Goal: Task Accomplishment & Management: Use online tool/utility

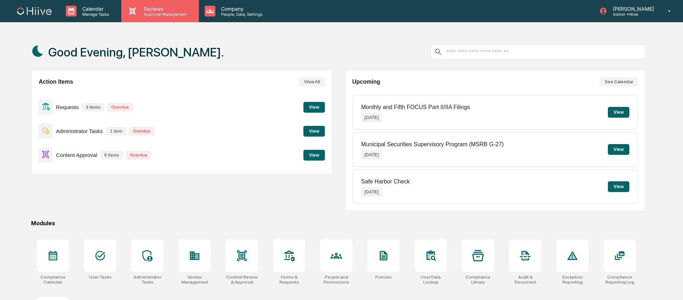
click at [158, 14] on p "Approval Management" at bounding box center [164, 14] width 52 height 5
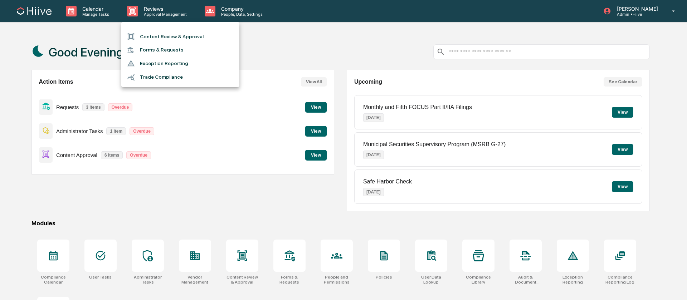
click at [164, 33] on li "Content Review & Approval" at bounding box center [180, 37] width 118 height 14
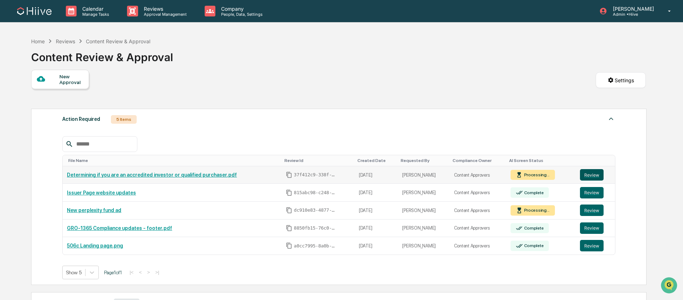
click at [596, 178] on button "Review" at bounding box center [592, 174] width 24 height 11
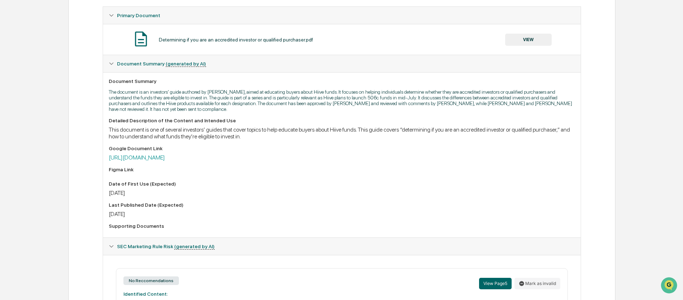
scroll to position [130, 0]
